Goal: Obtain resource: Download file/media

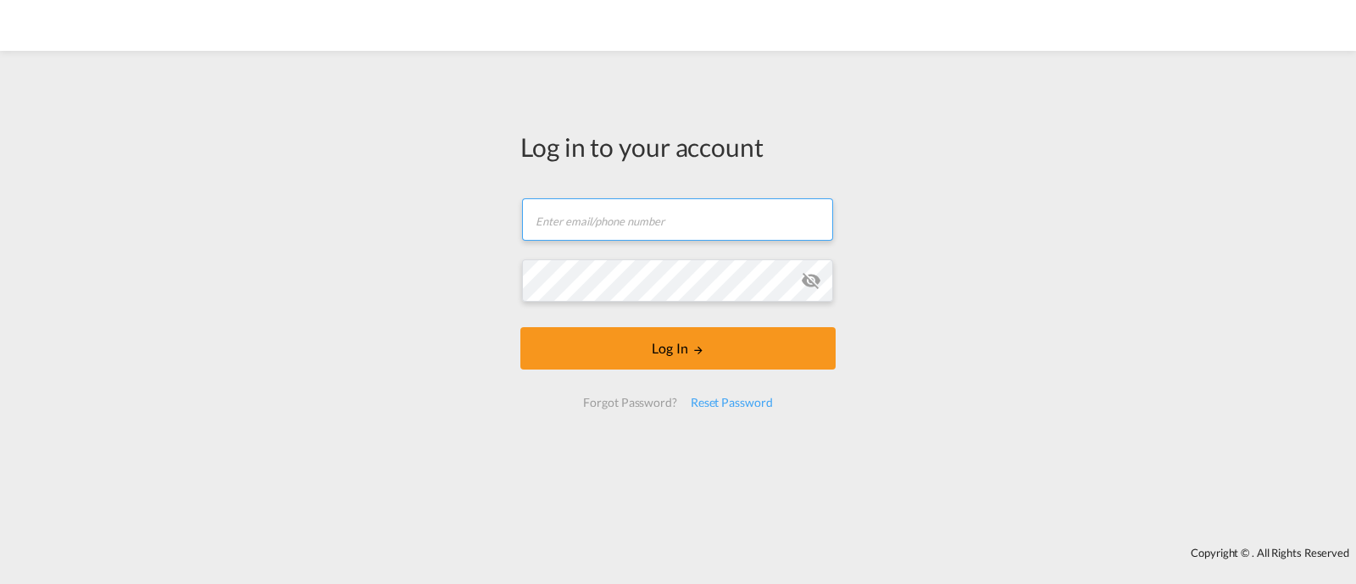
type input "[EMAIL_ADDRESS][DOMAIN_NAME]"
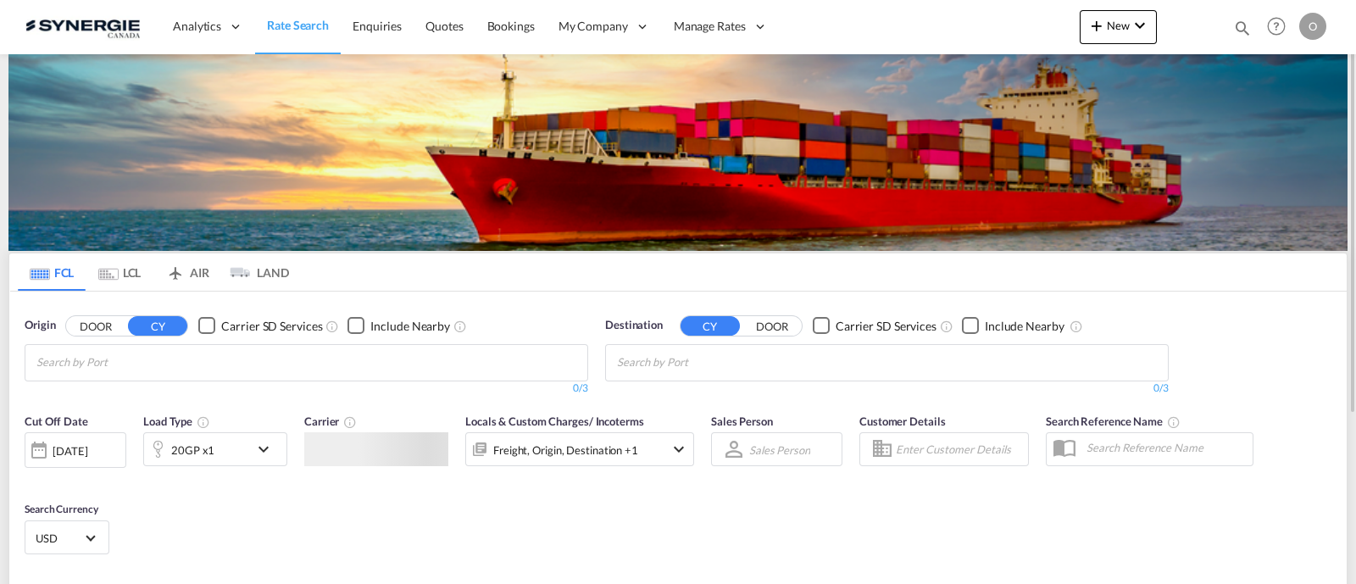
click at [1233, 35] on md-icon "icon-magnify" at bounding box center [1242, 28] width 19 height 19
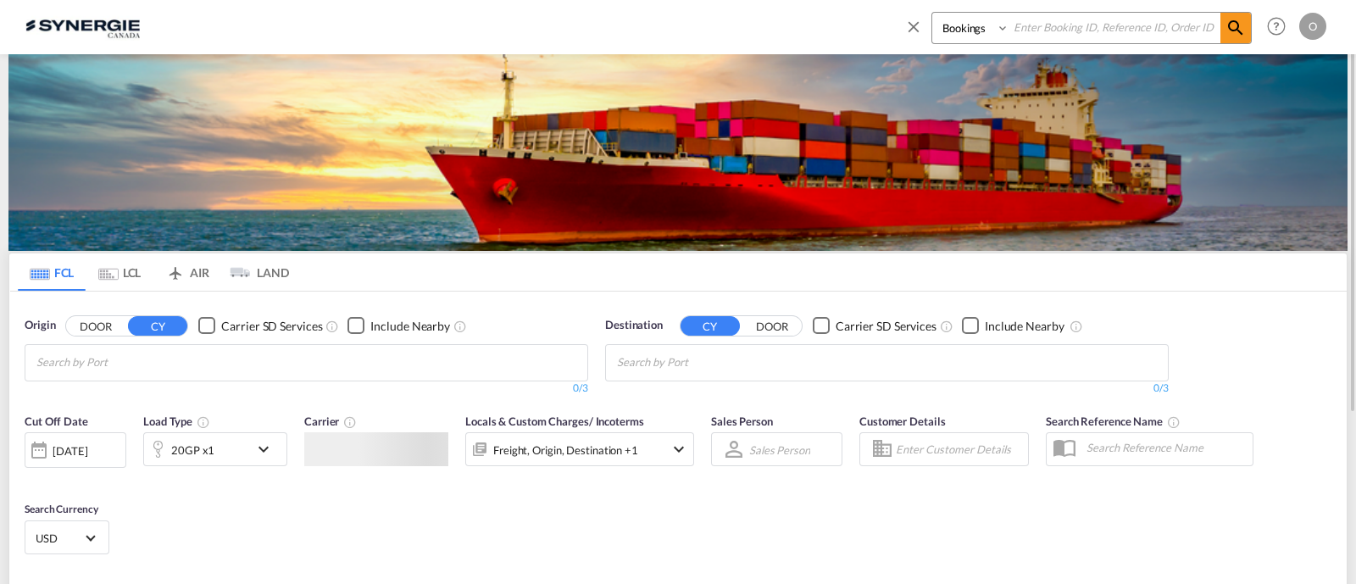
click at [962, 25] on select "Bookings Quotes Enquiries" at bounding box center [972, 28] width 81 height 31
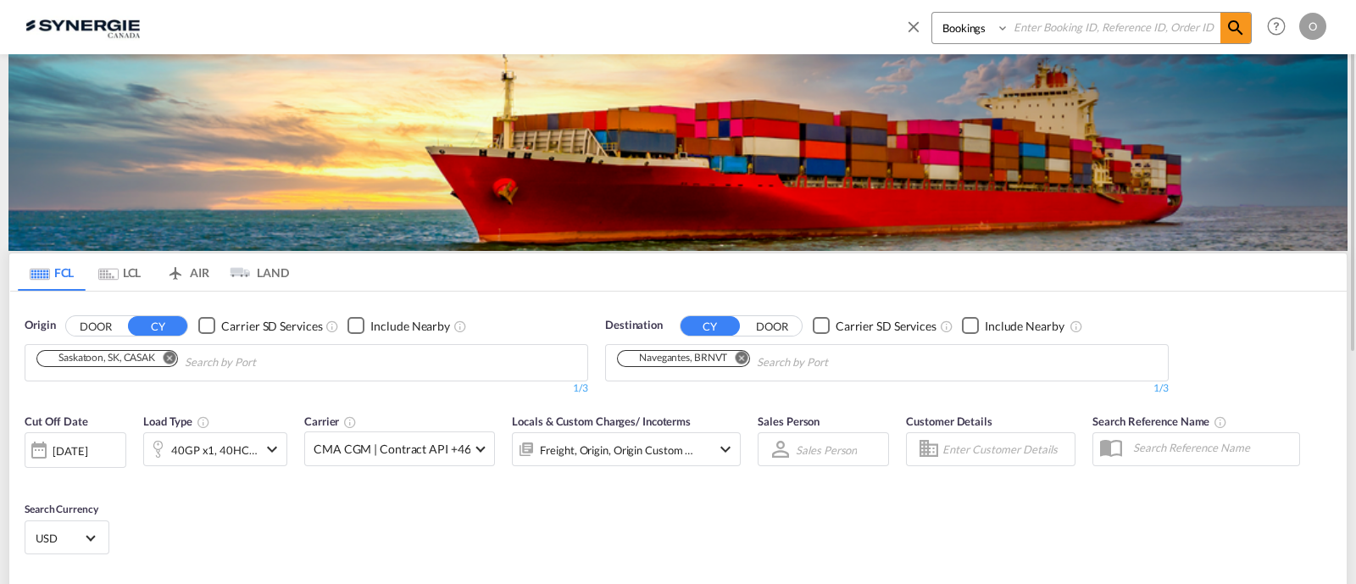
select select "Quotes"
click at [932, 13] on select "Bookings Quotes Enquiries" at bounding box center [972, 28] width 81 height 31
click at [1025, 36] on input at bounding box center [1114, 28] width 211 height 30
paste input "SYC000012774"
type input "SYC000012774"
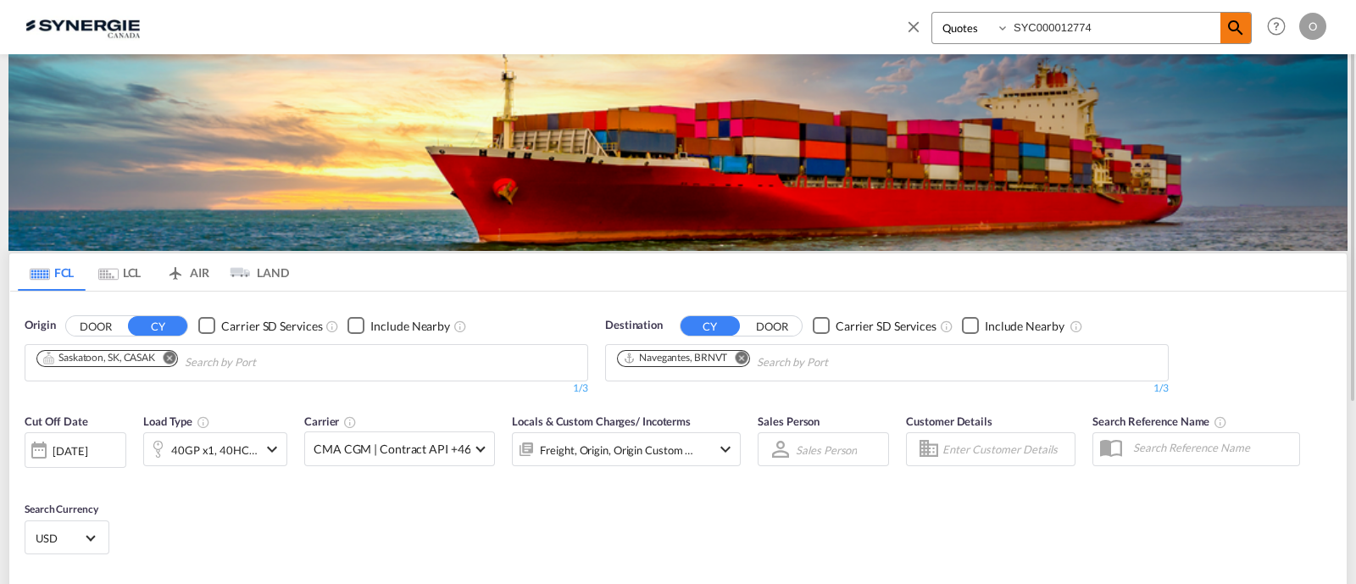
click at [1234, 23] on md-icon "icon-magnify" at bounding box center [1236, 28] width 20 height 20
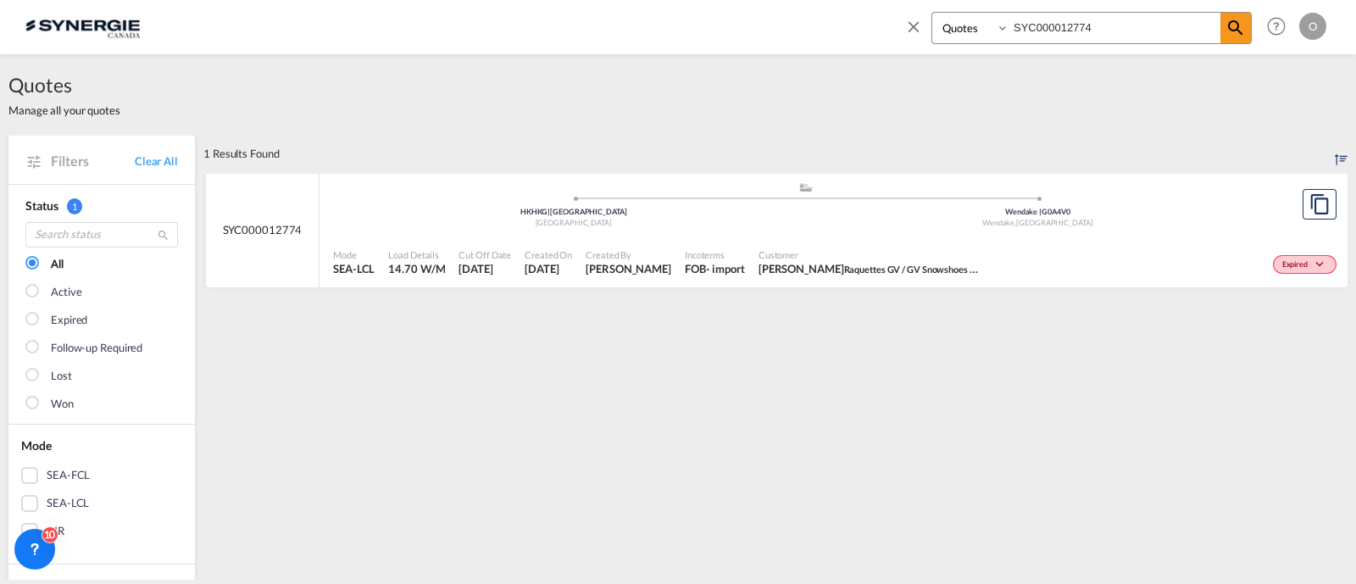
click at [970, 219] on div "[GEOGRAPHIC_DATA] , [GEOGRAPHIC_DATA]" at bounding box center [1038, 223] width 464 height 11
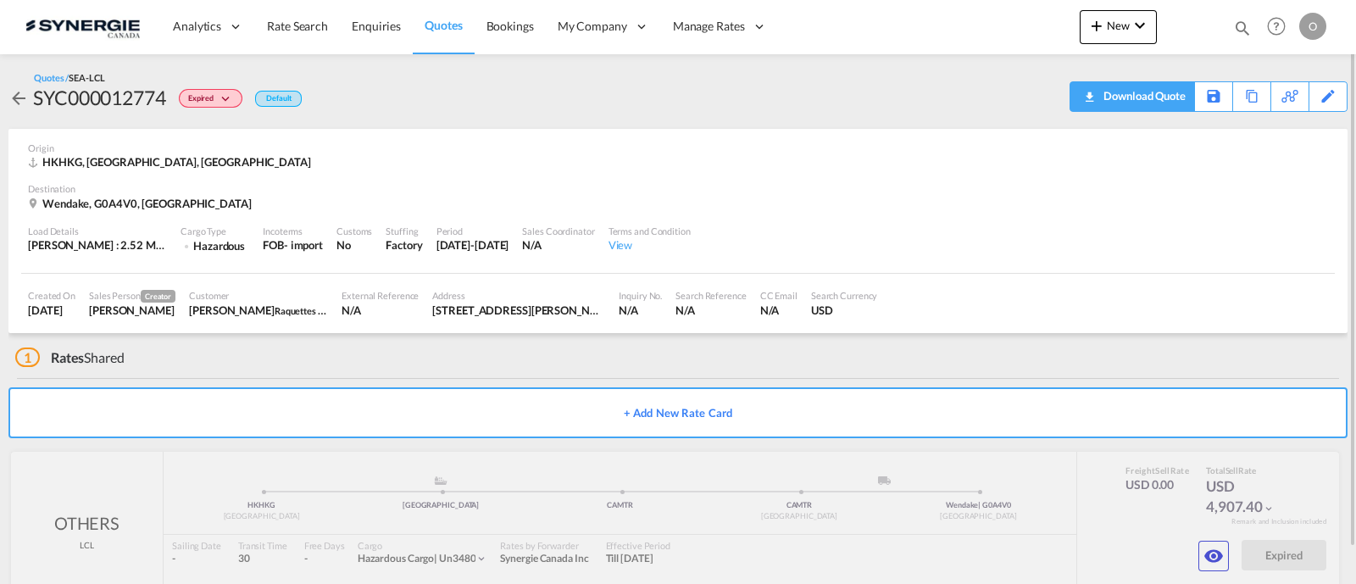
click at [1165, 101] on div "Download Quote" at bounding box center [1142, 95] width 86 height 27
